Goal: Check status: Check status

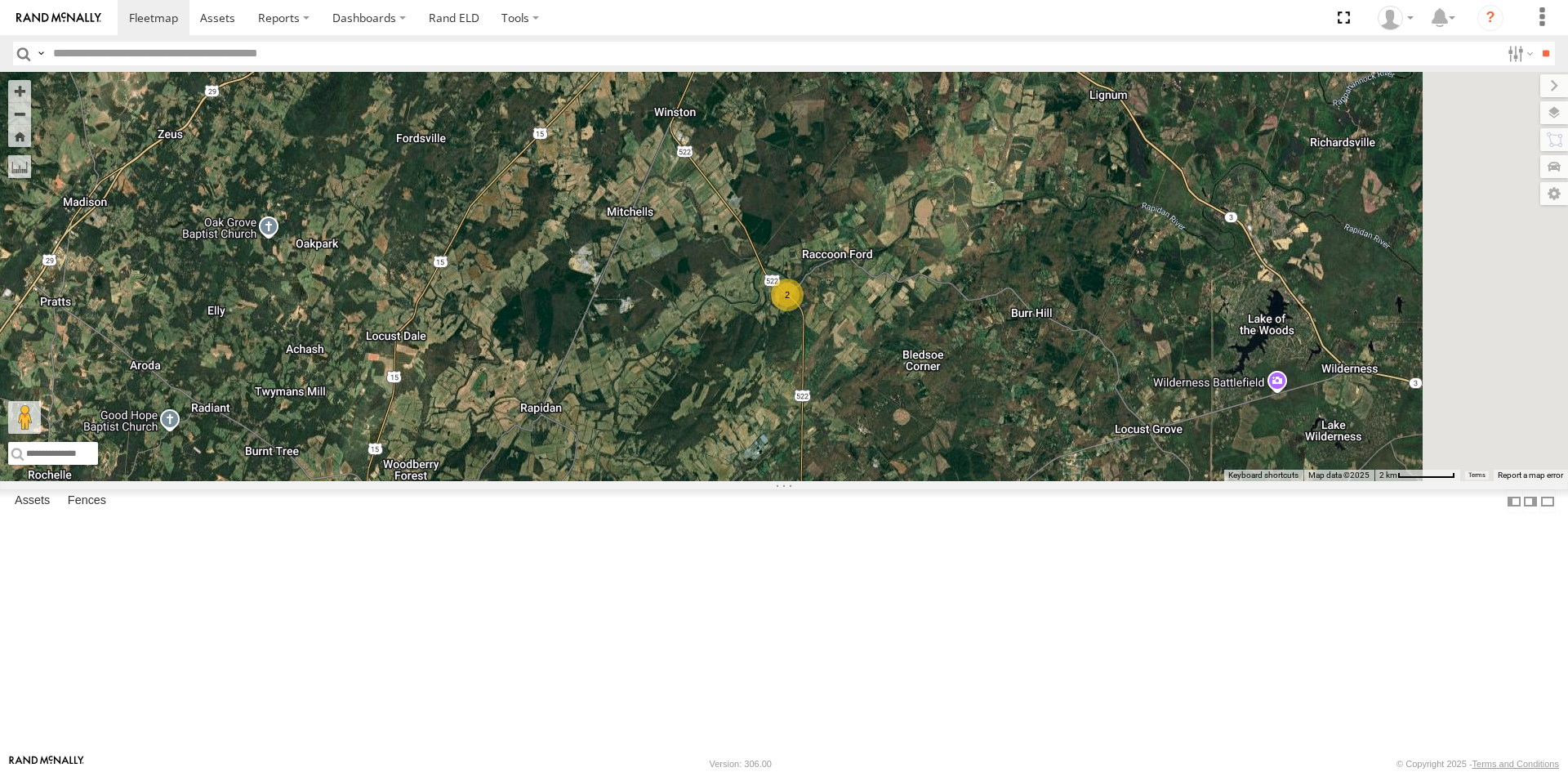
click at [1078, 481] on div "2" at bounding box center [784, 276] width 1568 height 409
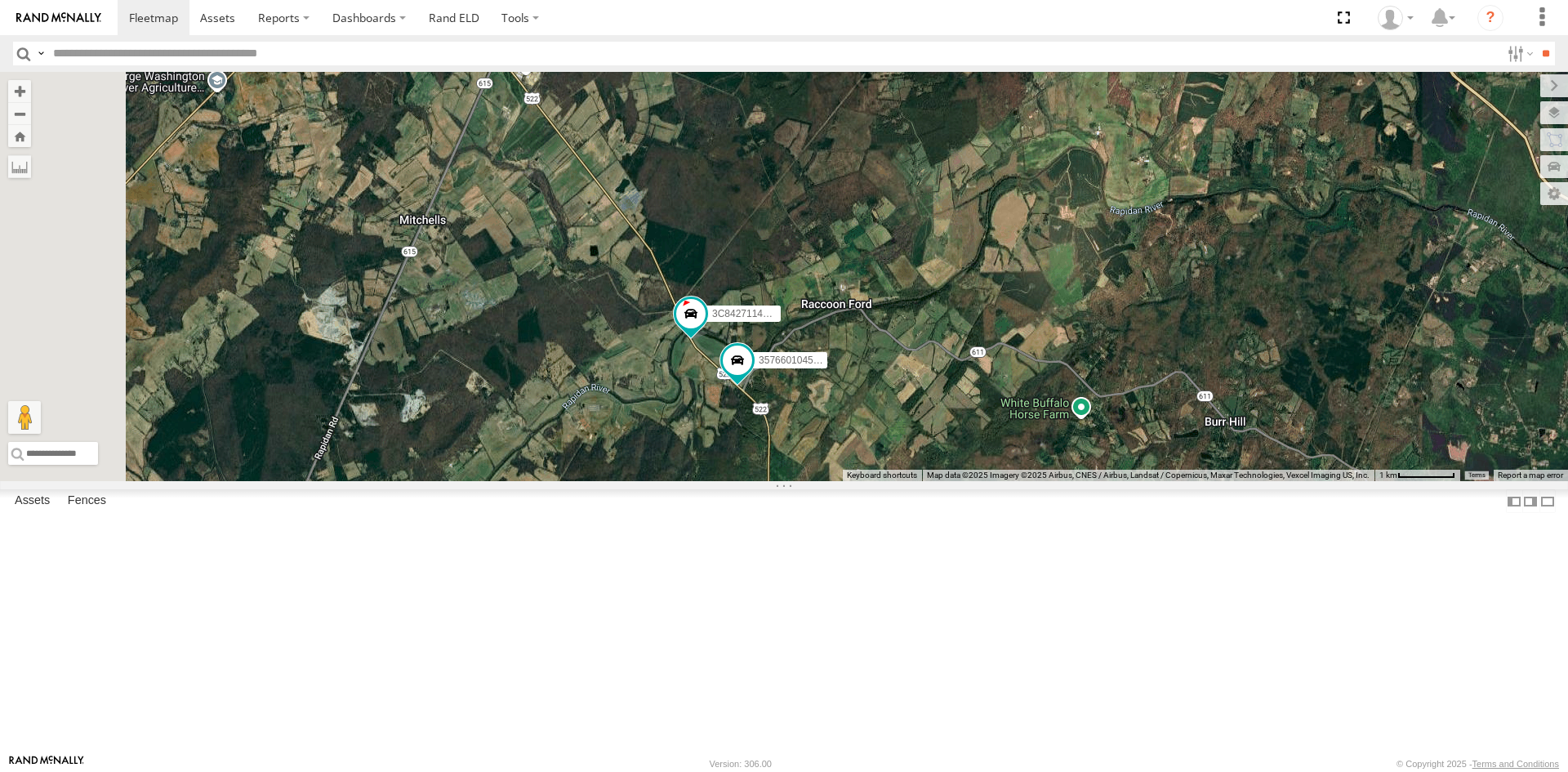
drag, startPoint x: 928, startPoint y: 320, endPoint x: 969, endPoint y: 427, distance: 114.6
click at [969, 427] on div "357660104512769 3C84271145B4" at bounding box center [784, 276] width 1568 height 409
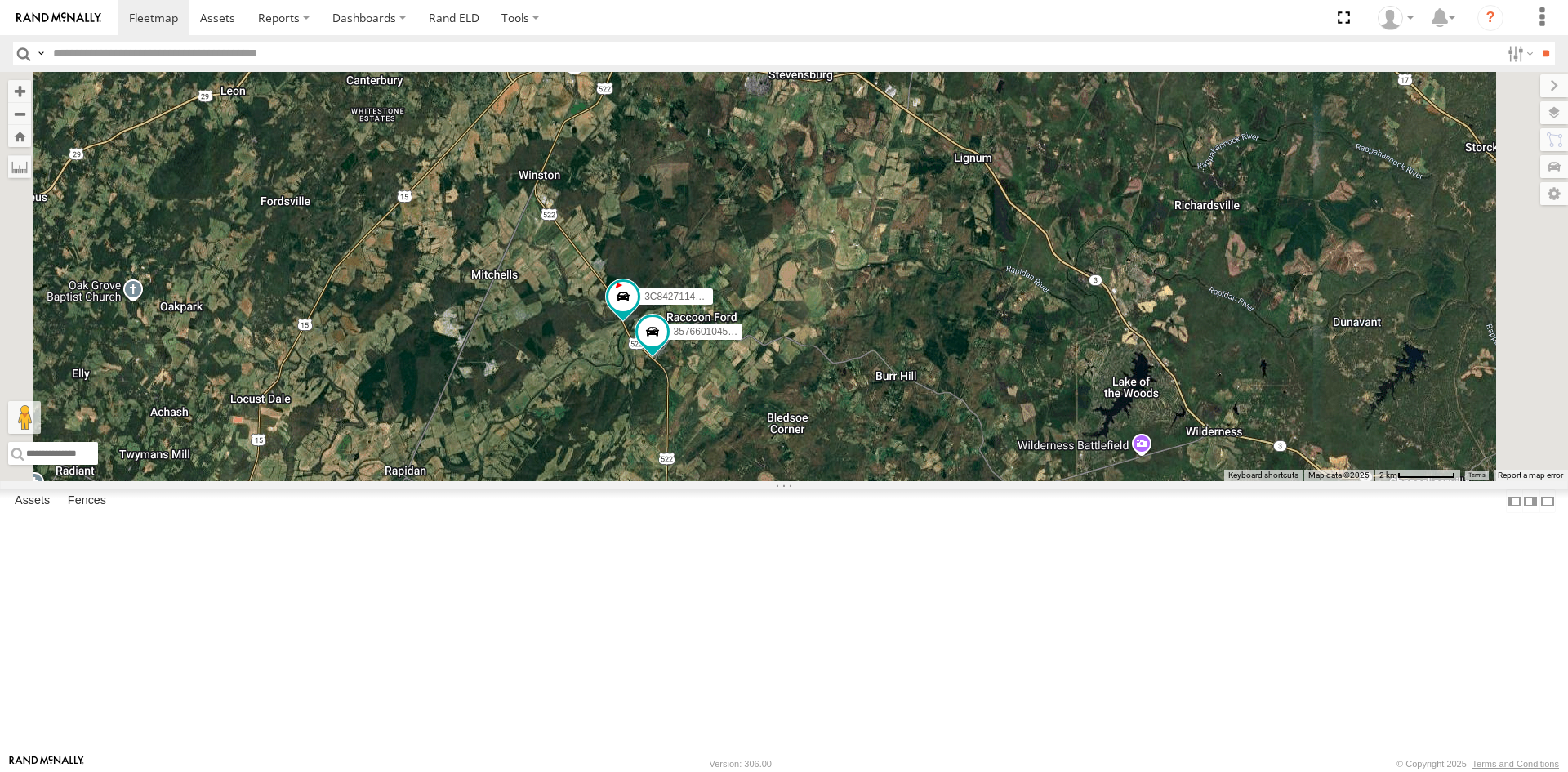
drag, startPoint x: 802, startPoint y: 270, endPoint x: 788, endPoint y: 394, distance: 124.8
click at [788, 394] on div "357660104512769 3C84271145B4" at bounding box center [784, 276] width 1568 height 409
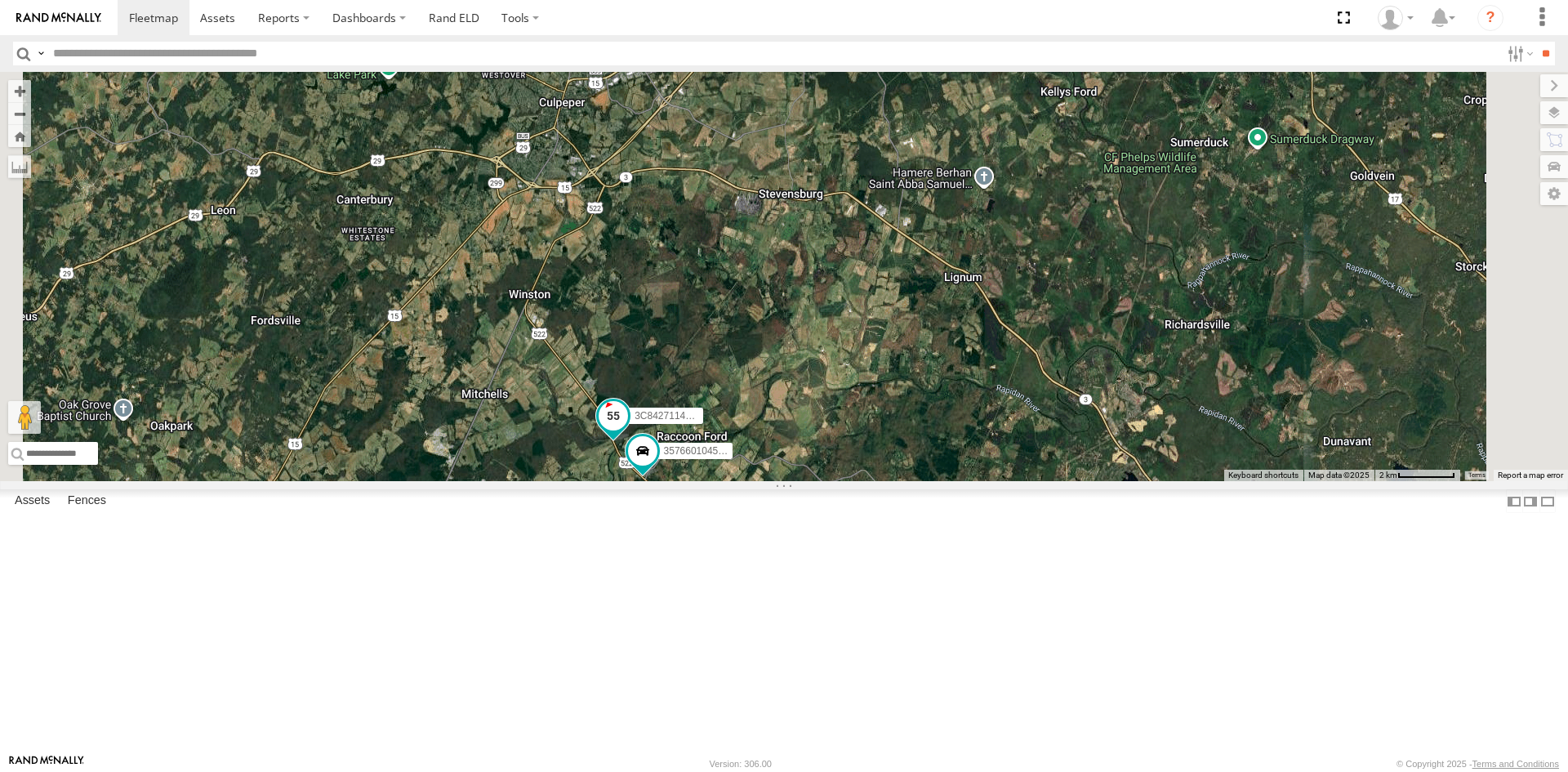
click at [628, 430] on span at bounding box center [613, 415] width 30 height 30
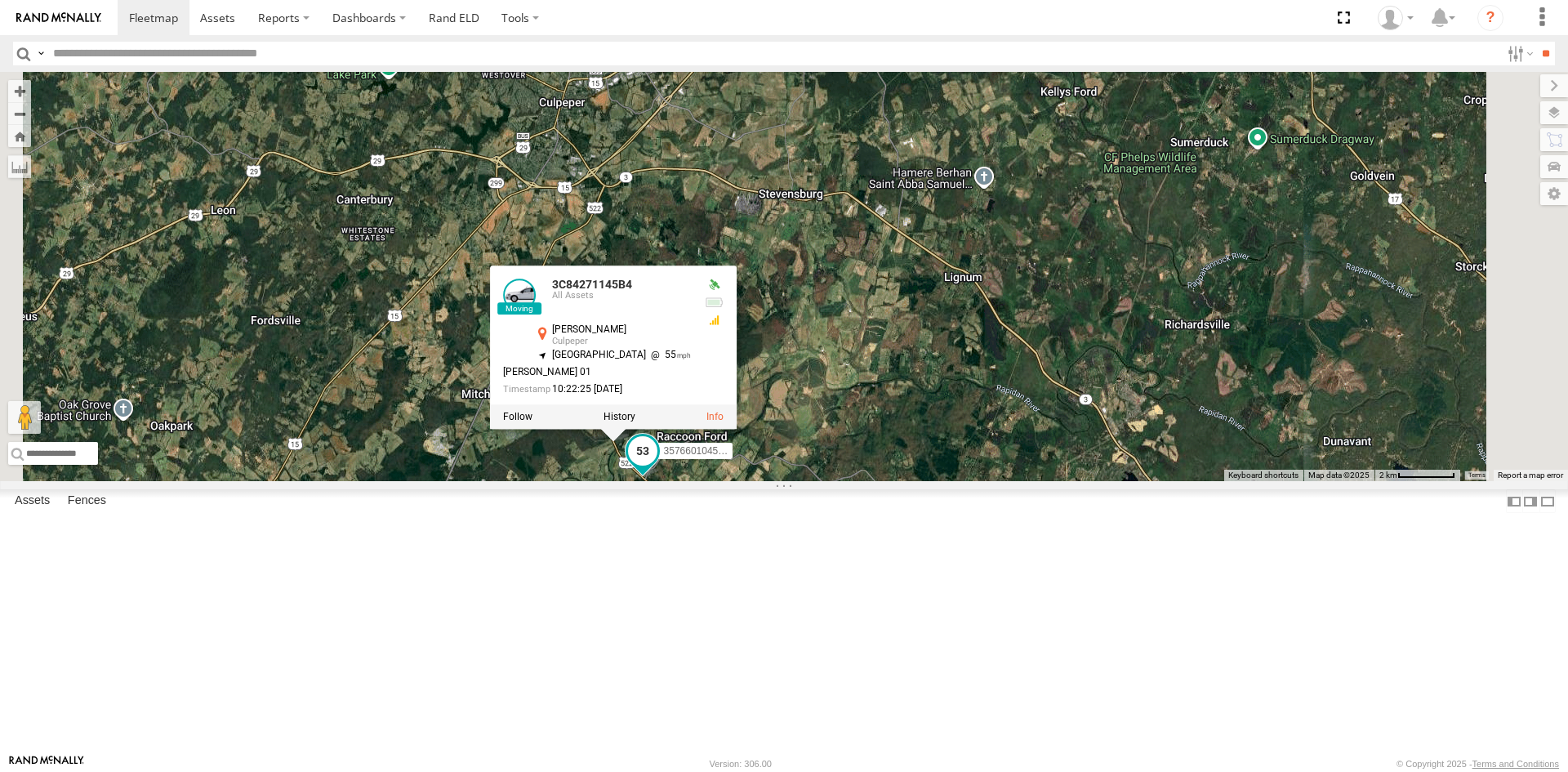
click at [746, 457] on span "357660104512769" at bounding box center [705, 451] width 82 height 12
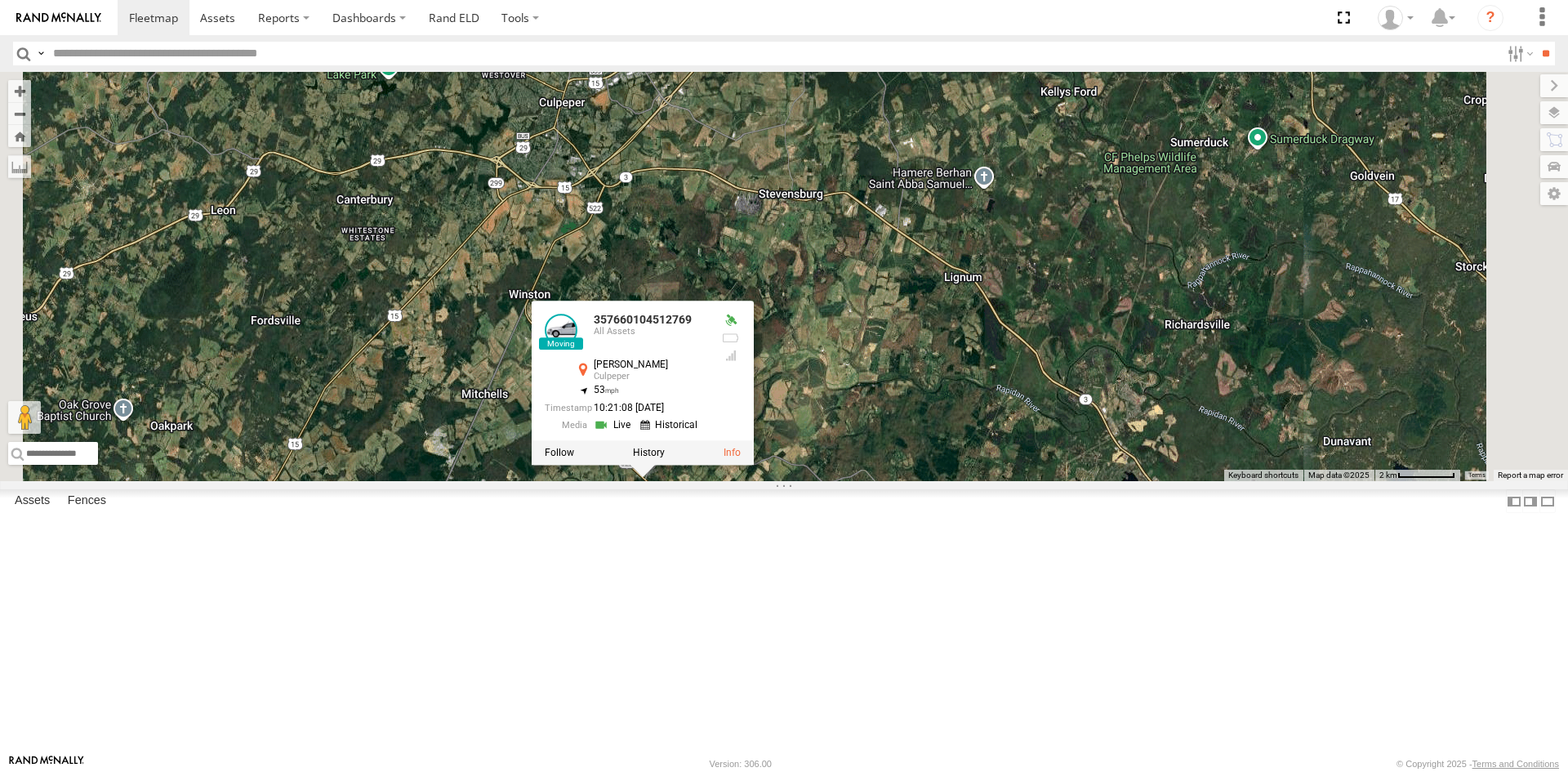
click at [635, 432] on link at bounding box center [614, 424] width 41 height 15
click at [1113, 373] on div "357660104512769 3C84271145B4 357660104512769 All Assets [PERSON_NAME] Hwy Culpe…" at bounding box center [784, 276] width 1568 height 409
click at [993, 343] on div "357660104512769 3C84271145B4 357660104512769 All Assets [PERSON_NAME] Hwy Culpe…" at bounding box center [784, 276] width 1568 height 409
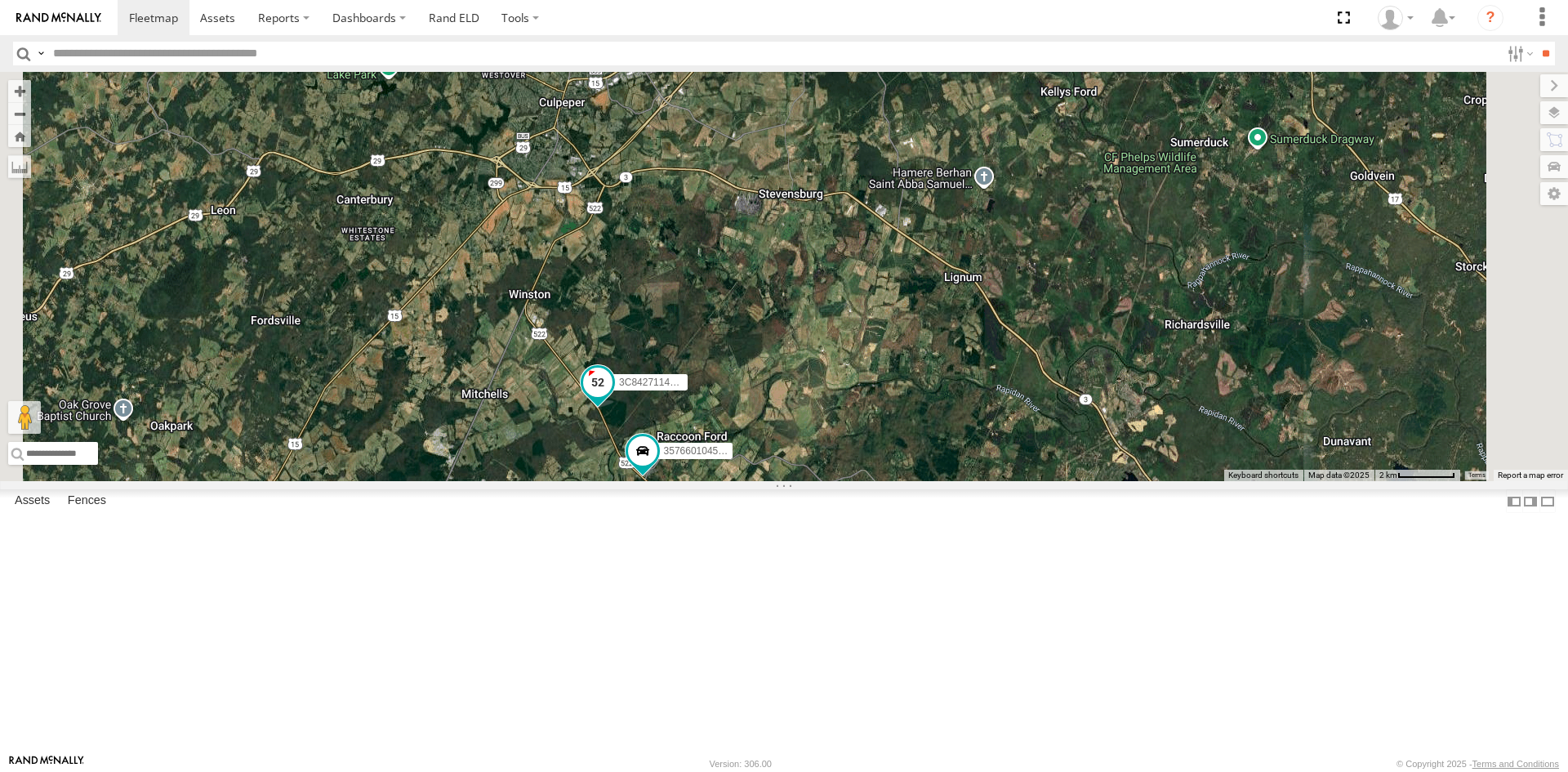
click at [616, 408] on span at bounding box center [598, 385] width 36 height 44
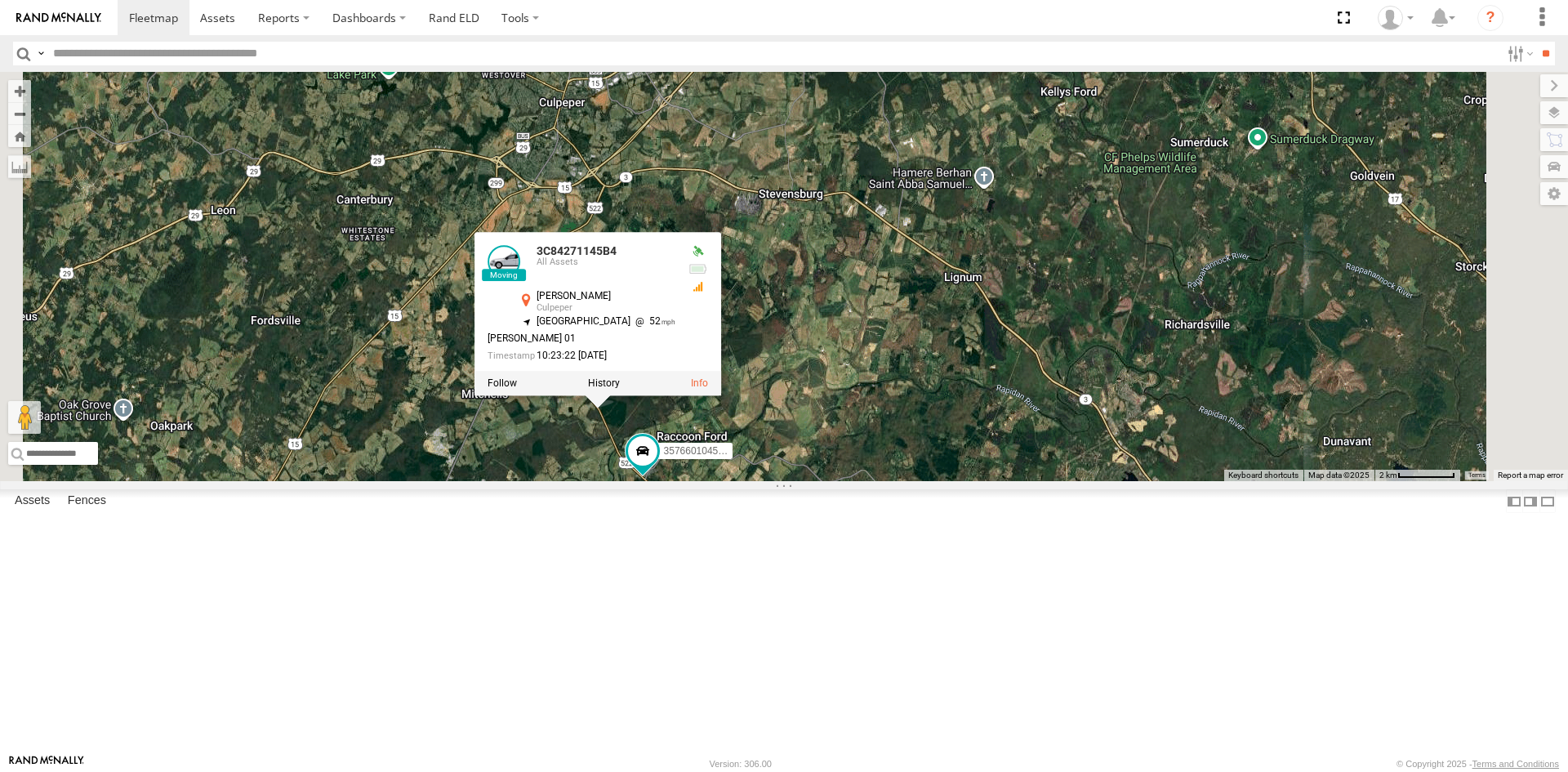
click at [1003, 481] on div "357660104512769 3C84271145B4 3C84271145B4 All Assets [PERSON_NAME] Hwy Culpeper…" at bounding box center [784, 276] width 1568 height 409
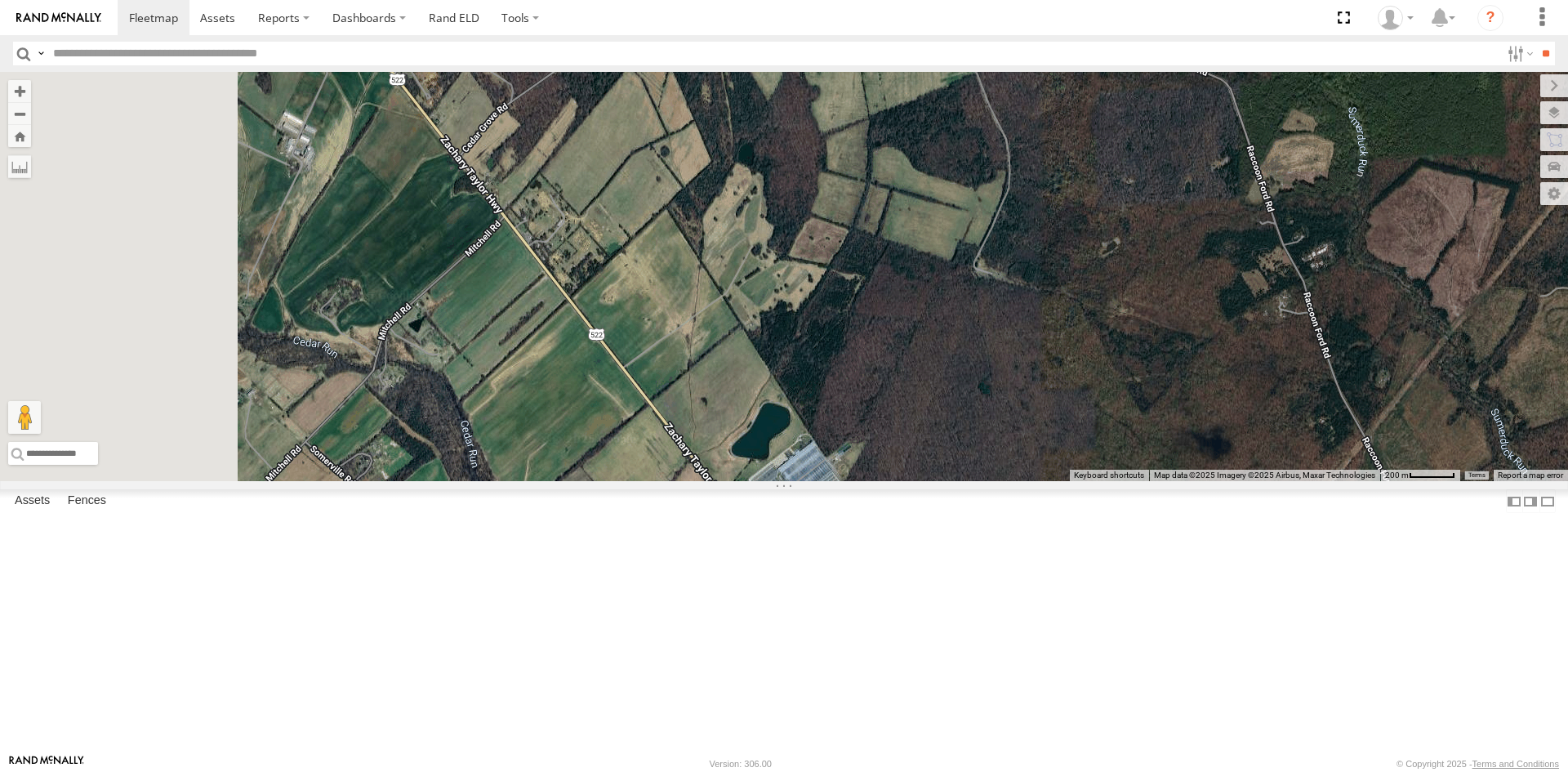
drag, startPoint x: 720, startPoint y: 429, endPoint x: 946, endPoint y: 701, distance: 353.6
click at [946, 481] on div "357660104512769 3C84271145B4" at bounding box center [784, 276] width 1568 height 409
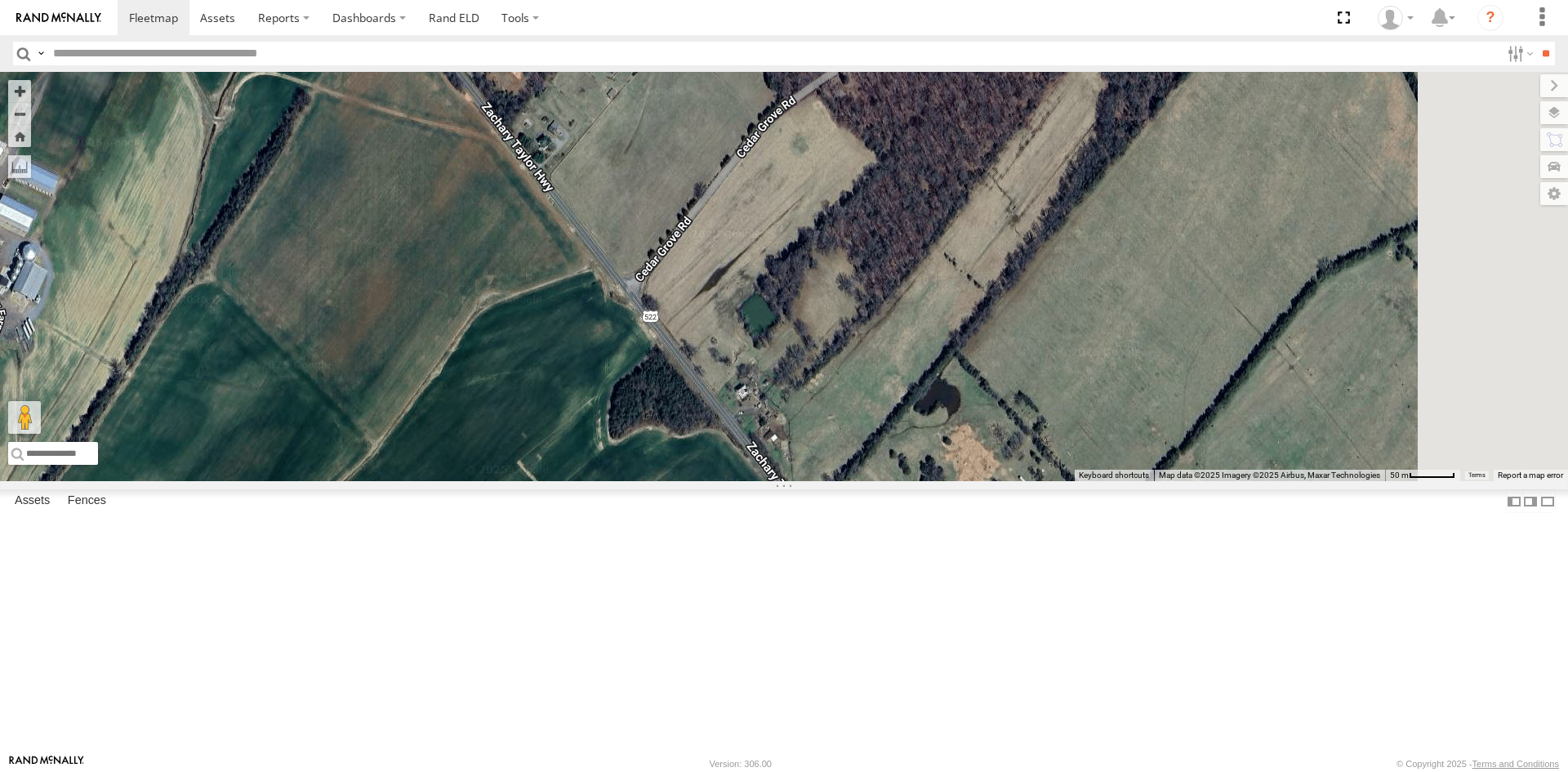
drag, startPoint x: 909, startPoint y: 618, endPoint x: 743, endPoint y: 292, distance: 365.8
click at [744, 294] on div "357660104512769 3C84271145B4" at bounding box center [784, 276] width 1568 height 409
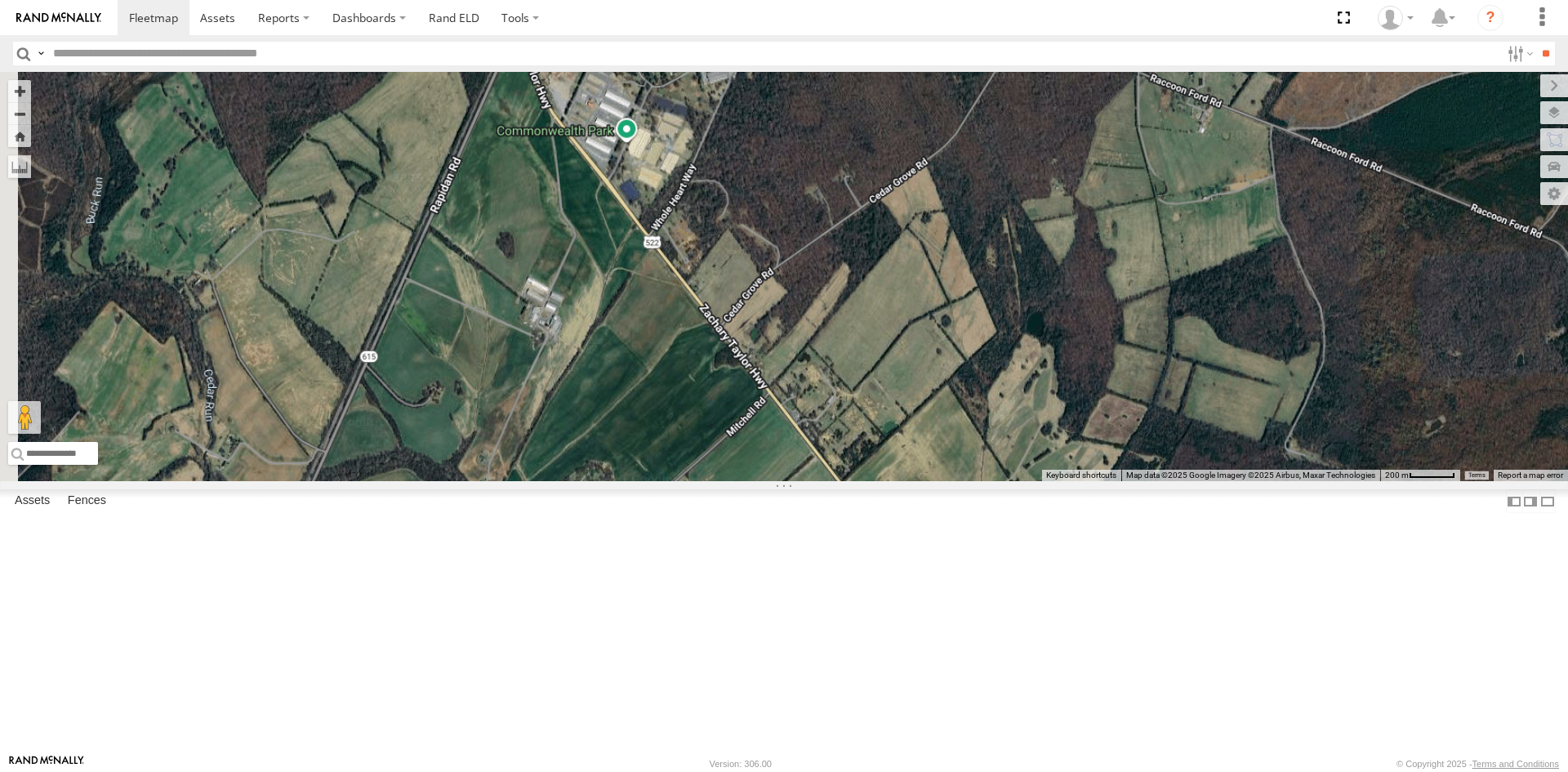
drag, startPoint x: 784, startPoint y: 683, endPoint x: 909, endPoint y: 472, distance: 245.2
click at [909, 472] on div "357660104512769 3C84271145B4" at bounding box center [784, 276] width 1568 height 409
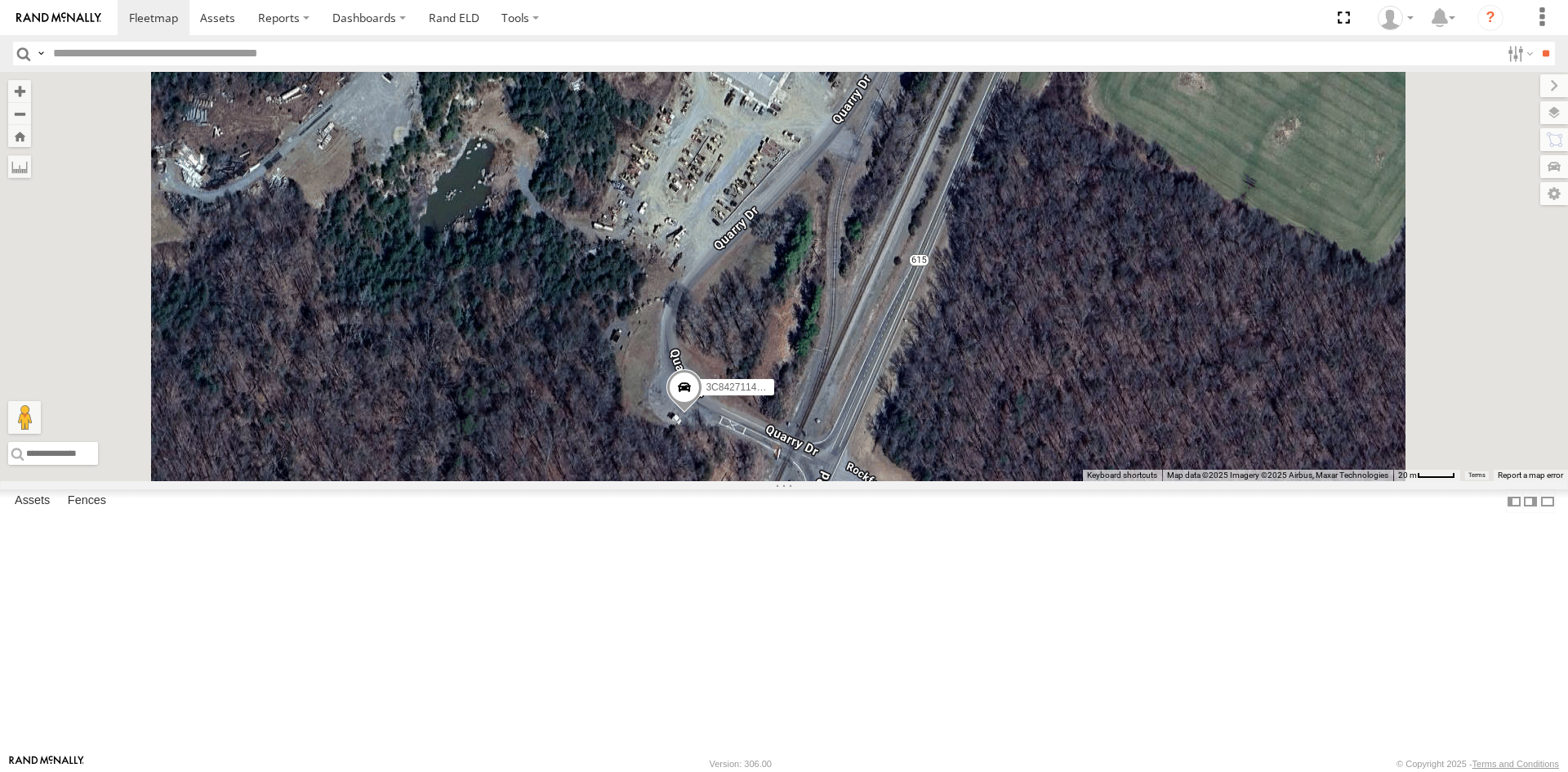
drag, startPoint x: 962, startPoint y: 697, endPoint x: 955, endPoint y: 409, distance: 288.1
click at [951, 390] on div "357660104512769 3C84271145B4" at bounding box center [784, 276] width 1568 height 409
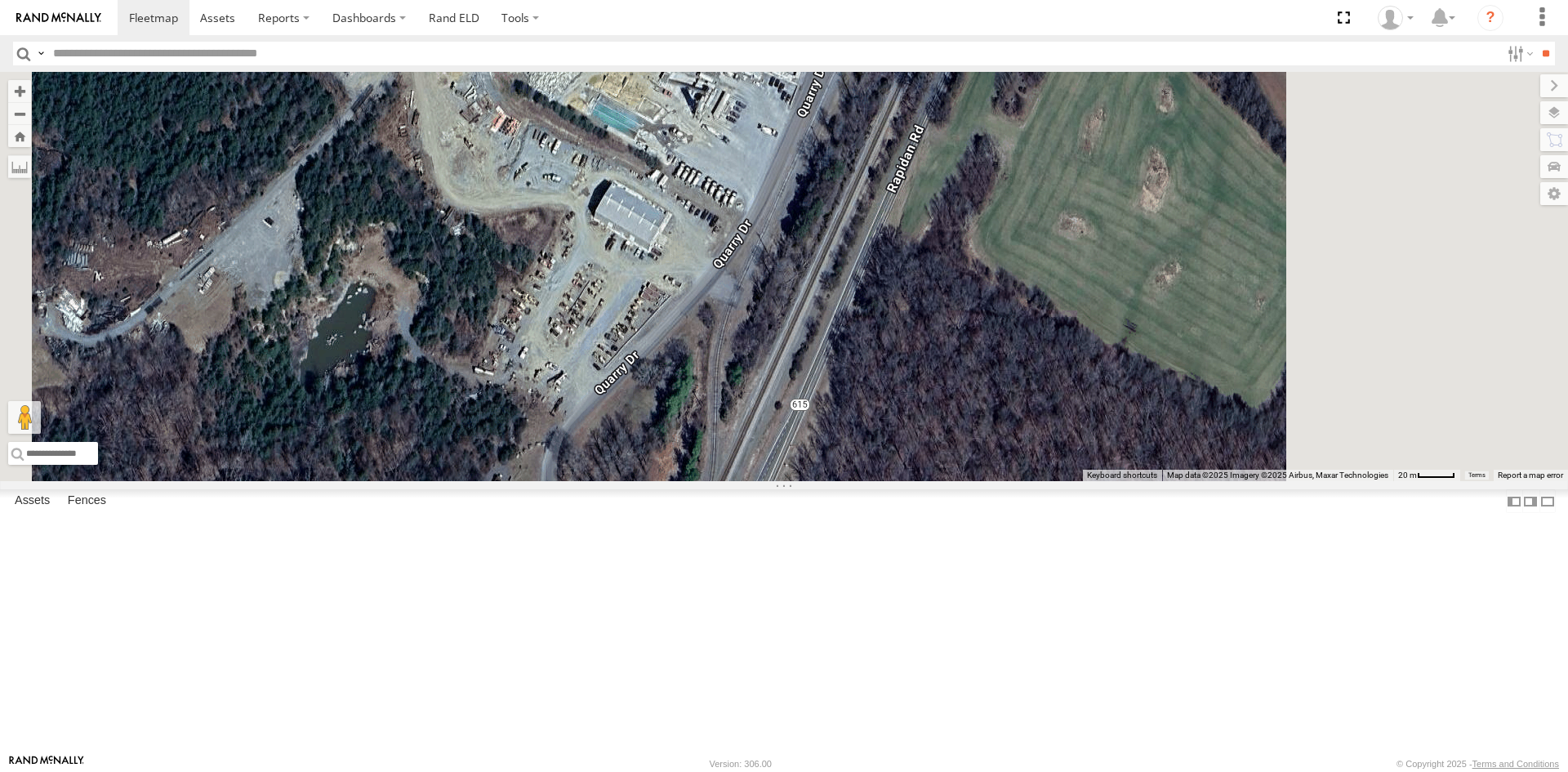
drag, startPoint x: 980, startPoint y: 397, endPoint x: 828, endPoint y: 584, distance: 241.0
click at [828, 481] on div "357660104512769 3C84271145B4" at bounding box center [784, 276] width 1568 height 409
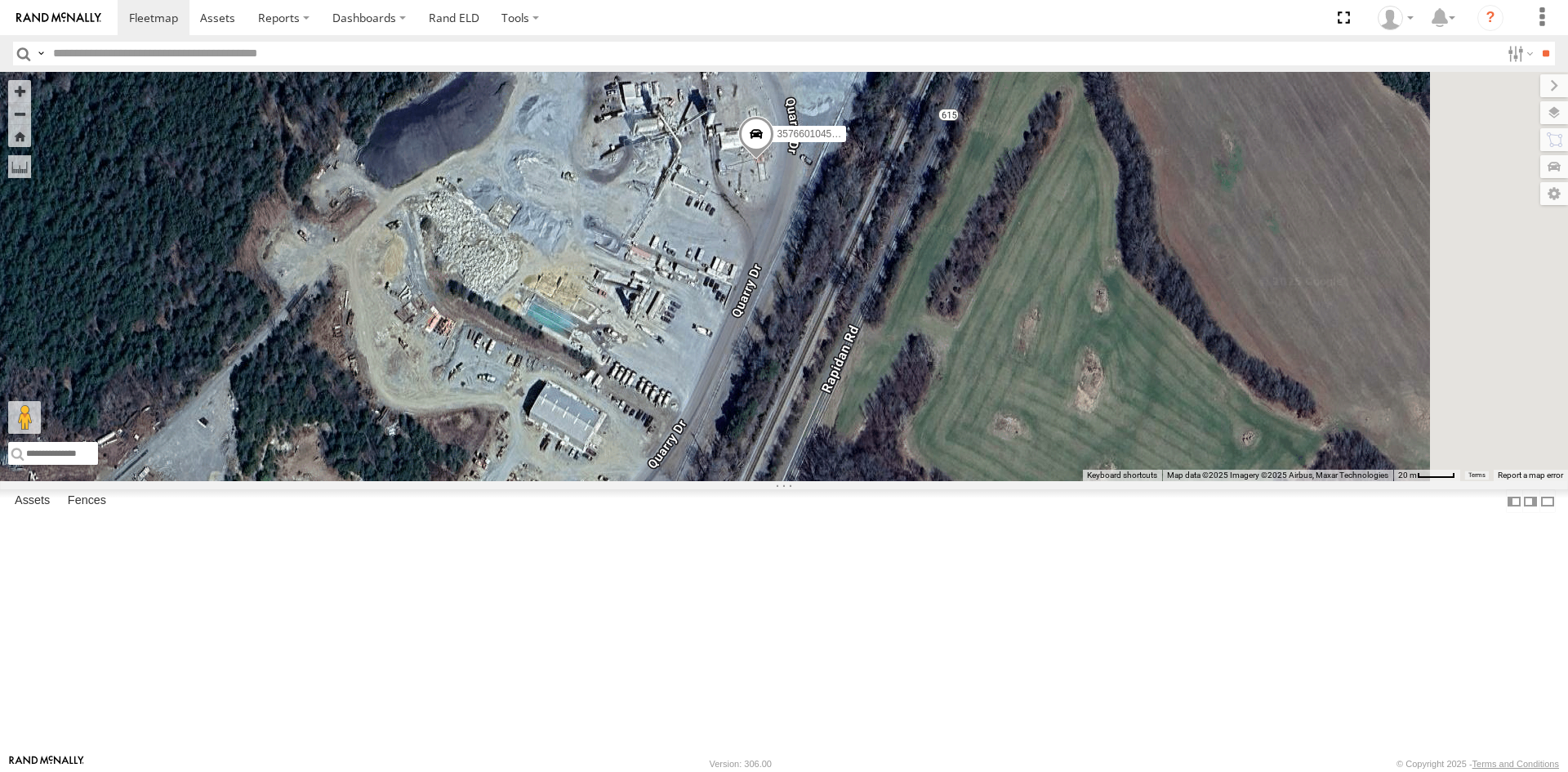
drag, startPoint x: 963, startPoint y: 379, endPoint x: 959, endPoint y: 403, distance: 24.3
click at [959, 403] on div "357660104512769 3C84271145B4" at bounding box center [784, 276] width 1568 height 409
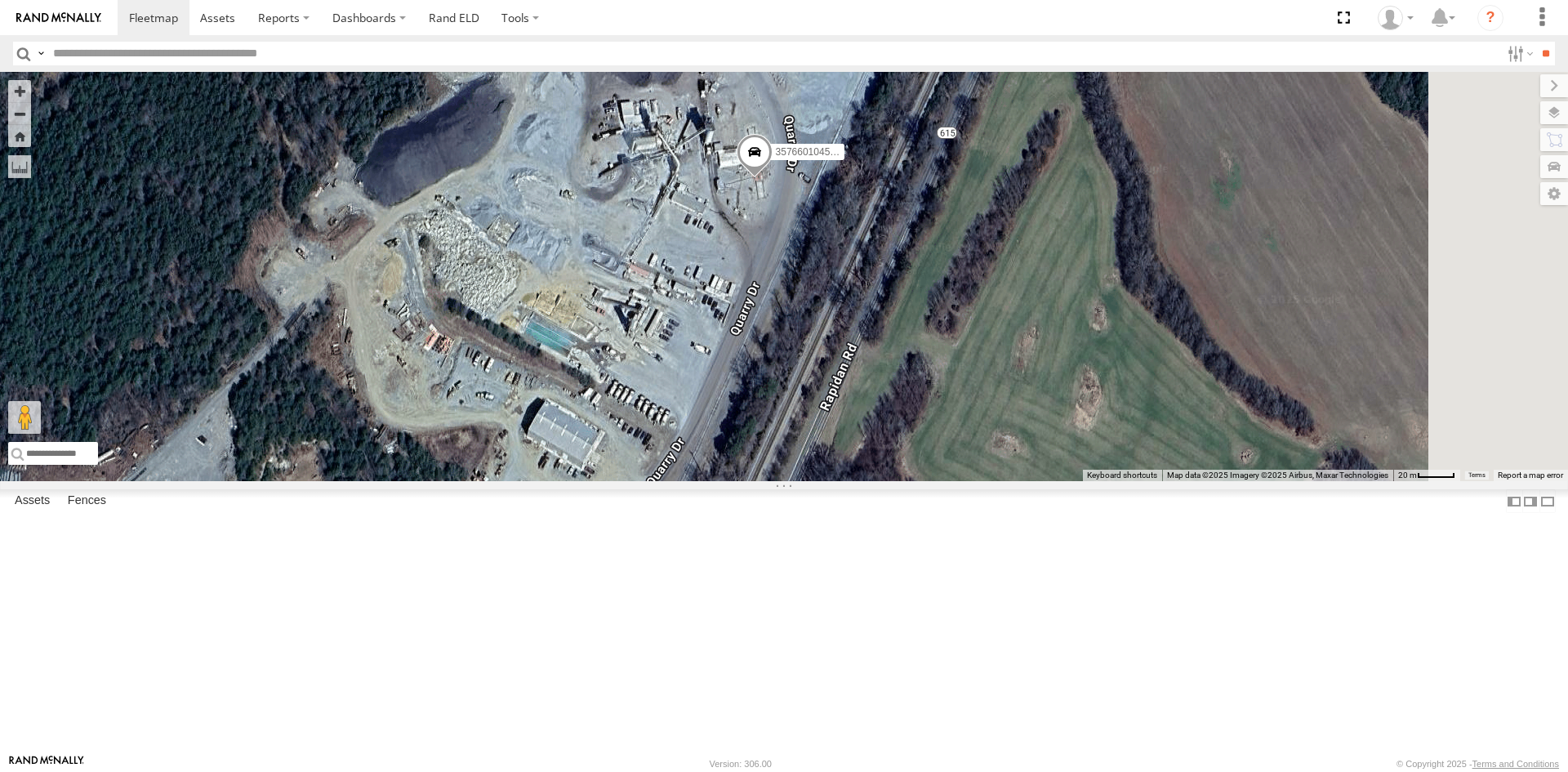
click at [773, 177] on span at bounding box center [755, 154] width 36 height 44
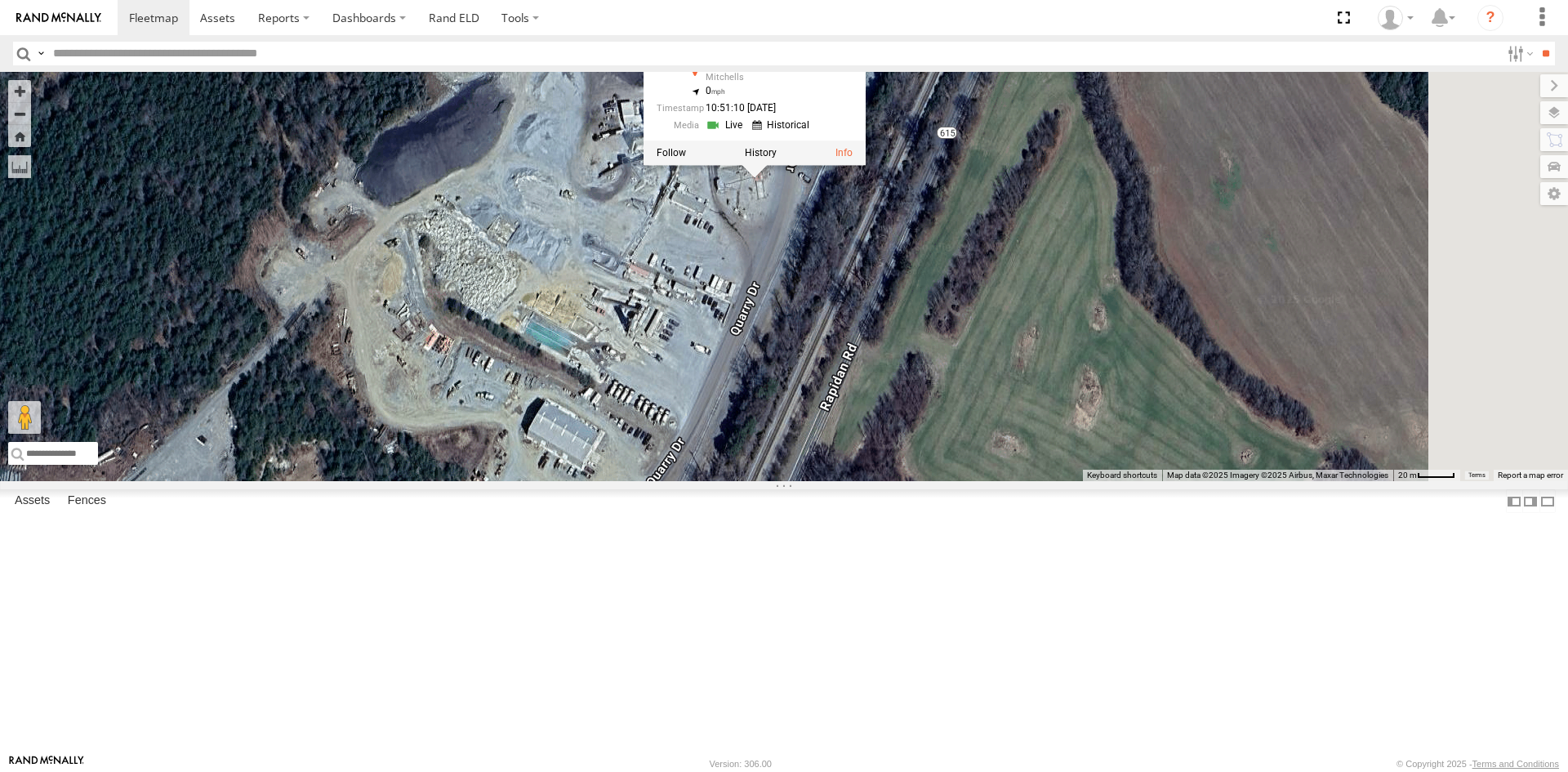
click at [747, 133] on link at bounding box center [726, 125] width 41 height 15
click at [0, 0] on div "357660104512769" at bounding box center [0, 0] width 0 height 0
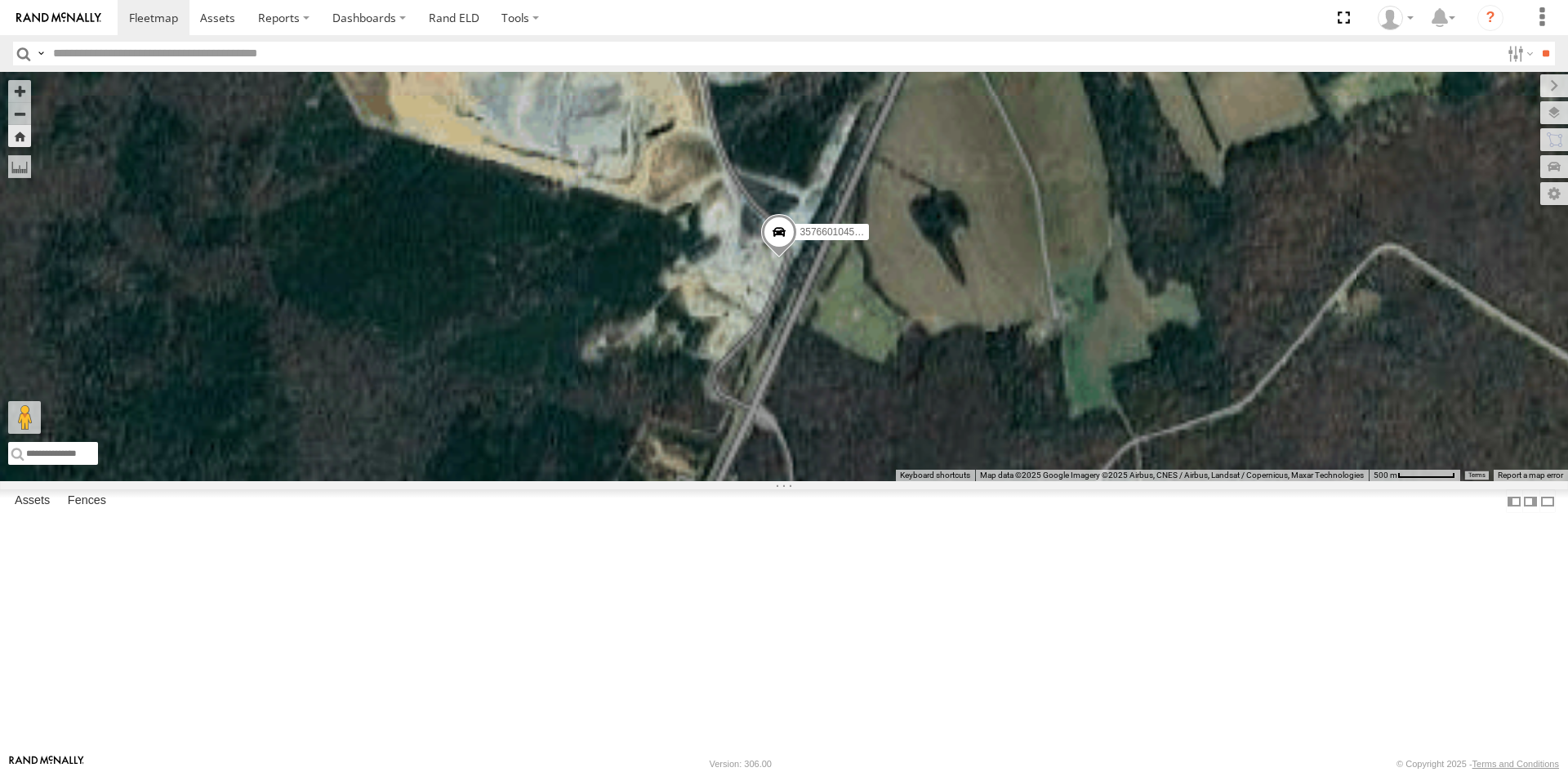
click at [0, 0] on div "357660104512769 All Assets" at bounding box center [0, 0] width 0 height 0
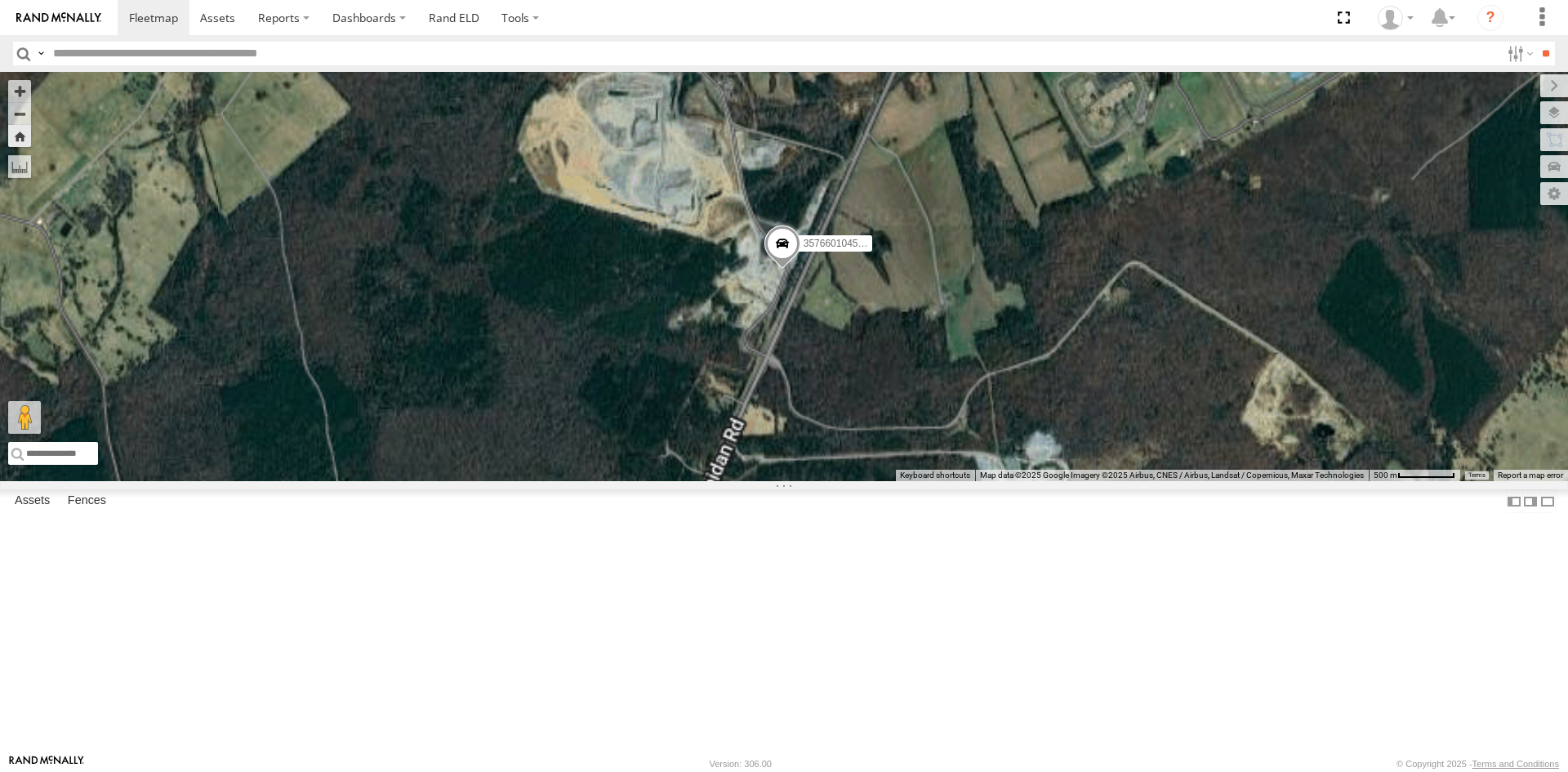
click at [0, 0] on div "3C84271145B4" at bounding box center [0, 0] width 0 height 0
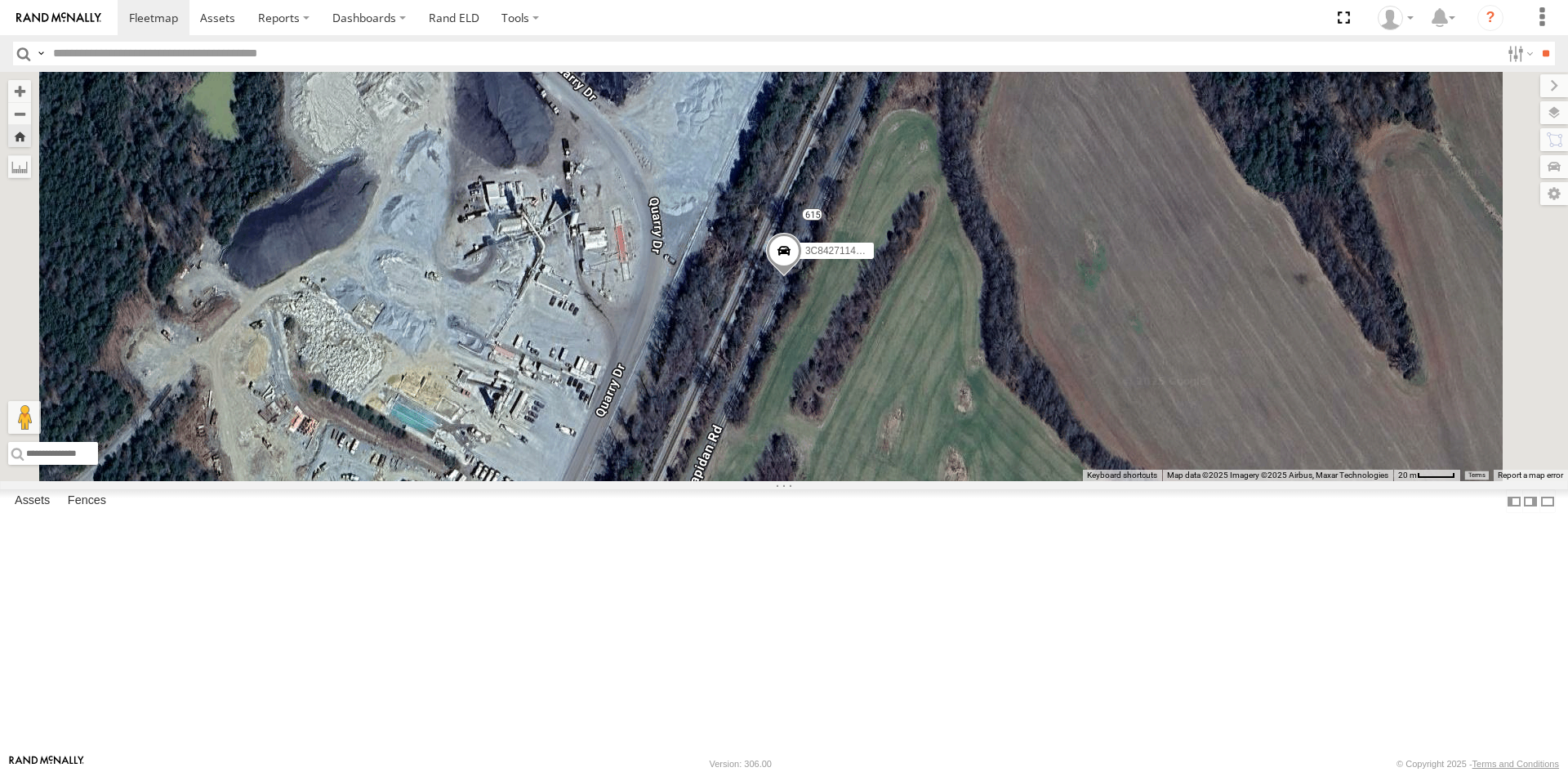
click at [802, 276] on span at bounding box center [784, 254] width 36 height 44
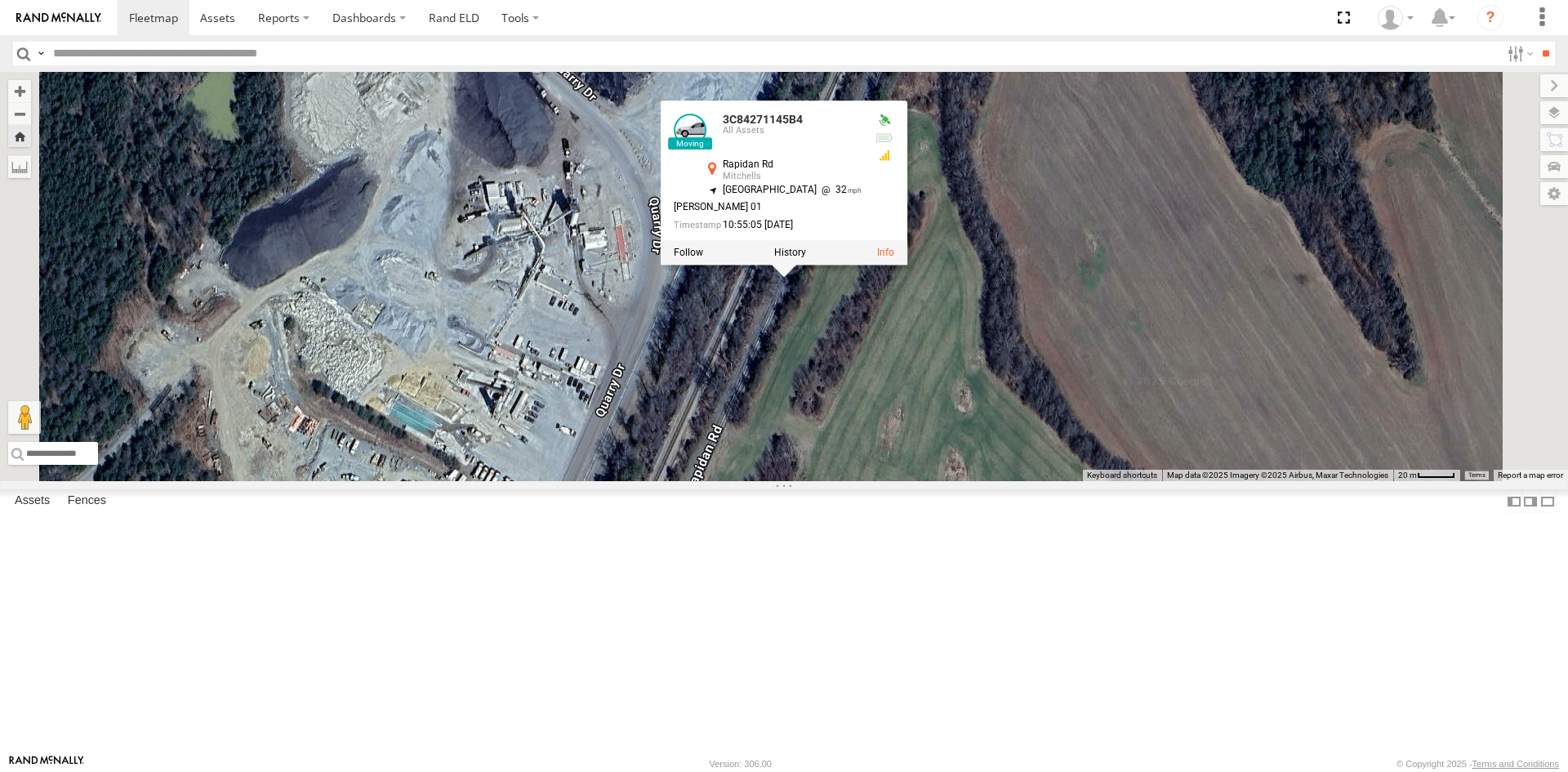
click at [907, 265] on div at bounding box center [784, 251] width 247 height 24
click at [894, 258] on link at bounding box center [885, 252] width 17 height 12
